Goal: Register for event/course

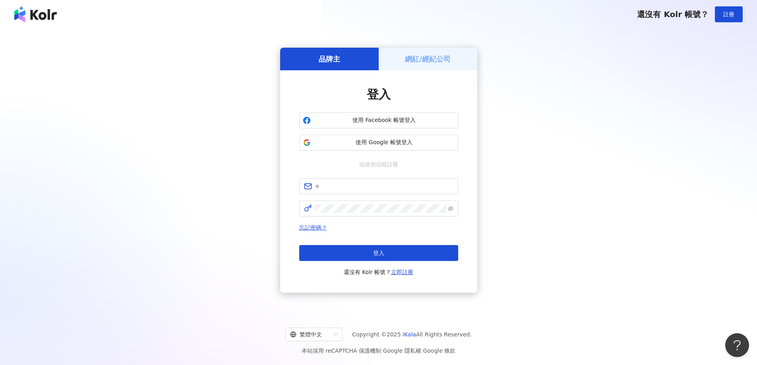
click at [418, 57] on h5 "網紅/經紀公司" at bounding box center [428, 59] width 46 height 10
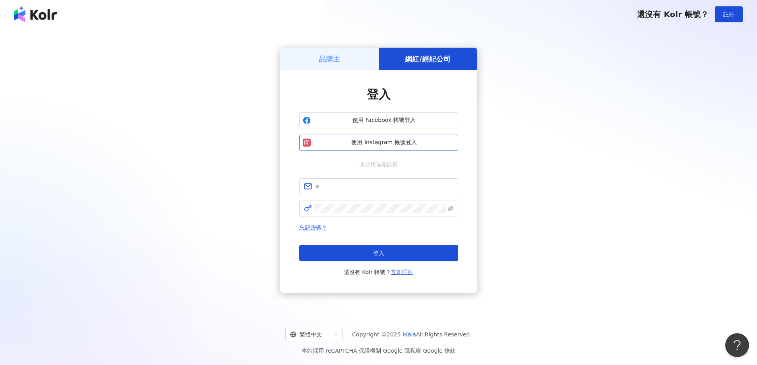
click at [395, 143] on span "使用 Instagram 帳號登入" at bounding box center [384, 143] width 141 height 8
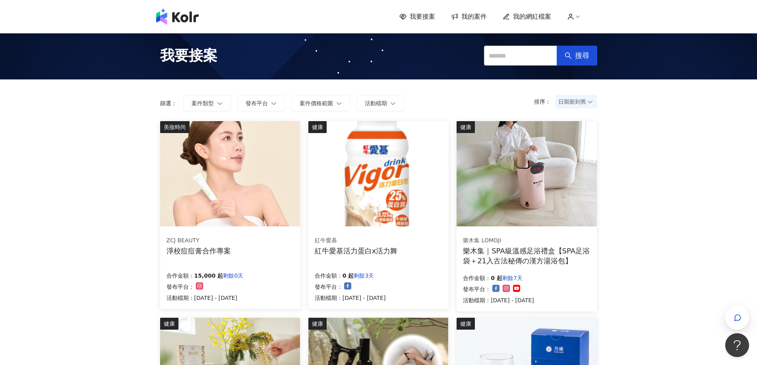
click at [578, 103] on span "日期新到舊" at bounding box center [576, 102] width 36 height 12
click at [577, 144] on div "日期新到舊" at bounding box center [576, 145] width 29 height 9
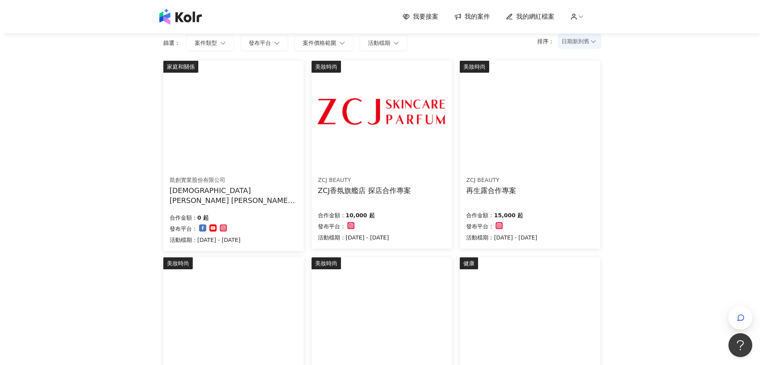
scroll to position [40, 0]
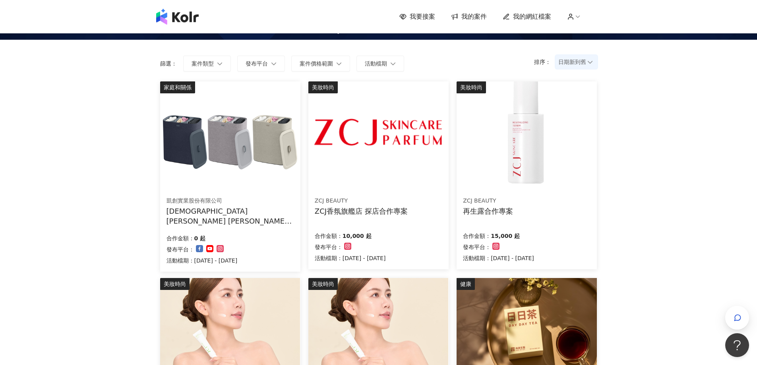
click at [381, 197] on div "ZCJ BEAUTY" at bounding box center [361, 201] width 93 height 8
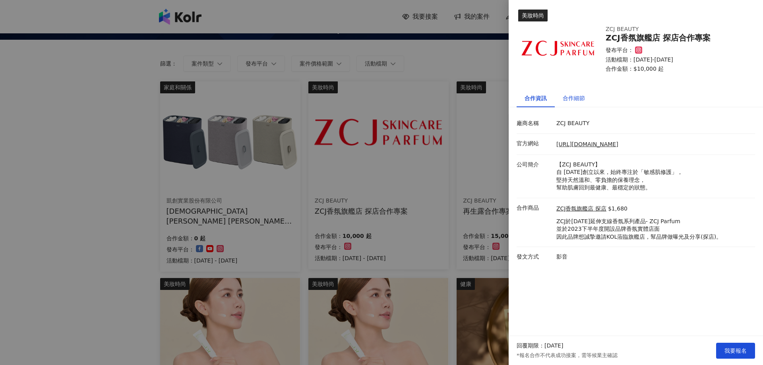
click at [571, 99] on div "合作細節" at bounding box center [574, 98] width 22 height 9
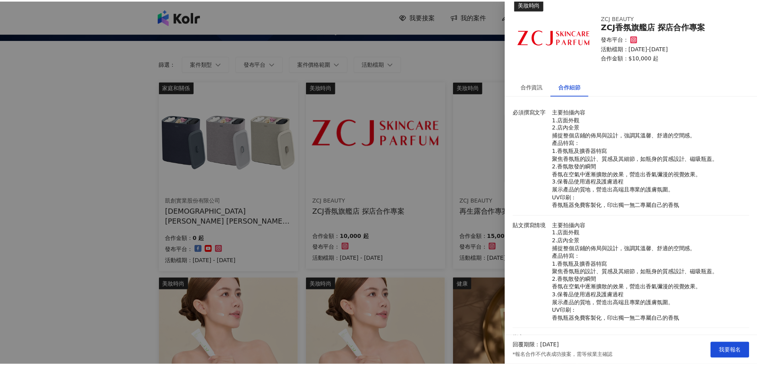
scroll to position [0, 0]
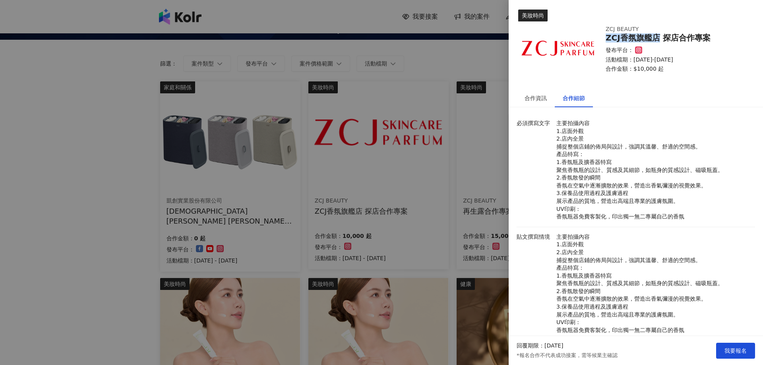
drag, startPoint x: 607, startPoint y: 35, endPoint x: 657, endPoint y: 40, distance: 49.9
click at [657, 40] on div "ZCJ香氛旗艦店 探店合作專案" at bounding box center [675, 37] width 140 height 9
click at [727, 350] on span "我要報名" at bounding box center [735, 351] width 22 height 6
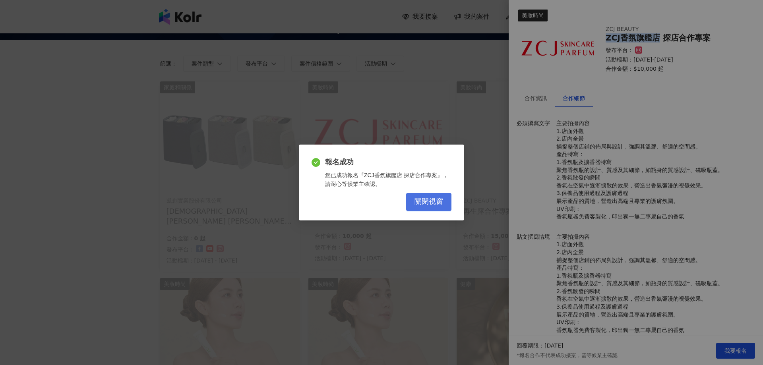
click at [424, 206] on span "關閉視窗" at bounding box center [428, 201] width 29 height 9
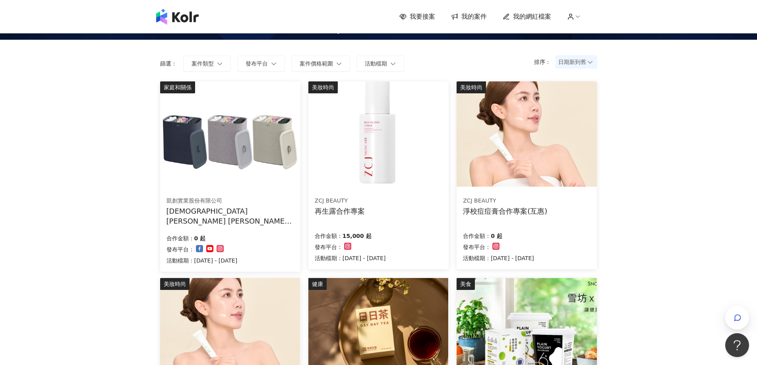
click at [405, 216] on div "ZCJ BEAUTY 再生露合作專案 合作金額： 15,000 起 發布平台： 活動檔期：[DATE] - [DATE]" at bounding box center [378, 229] width 140 height 79
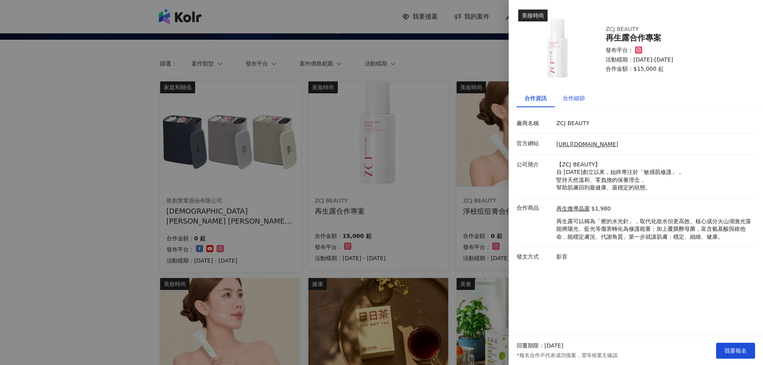
click at [572, 96] on div "合作細節" at bounding box center [574, 98] width 22 height 9
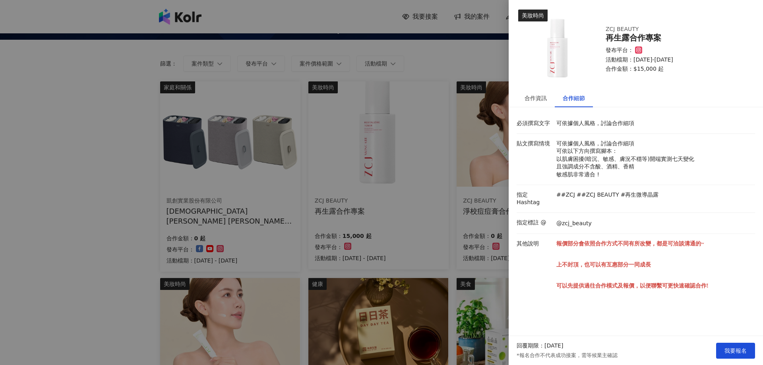
click at [469, 205] on div at bounding box center [381, 182] width 763 height 365
